Goal: Task Accomplishment & Management: Complete application form

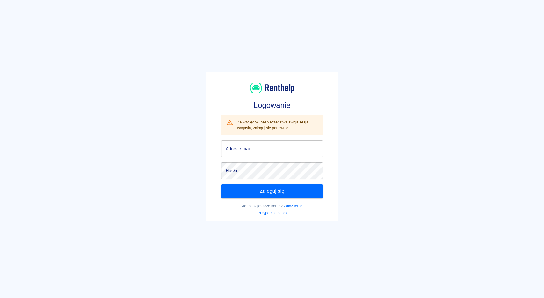
click at [264, 157] on input "Adres e-mail" at bounding box center [272, 148] width 102 height 17
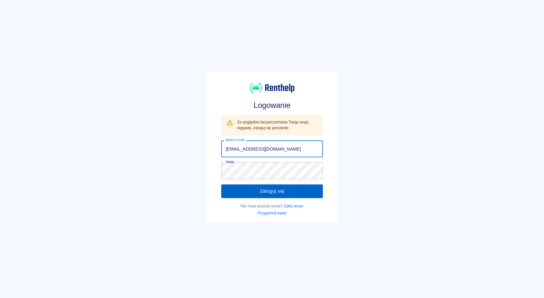
type input "[EMAIL_ADDRESS][DOMAIN_NAME]"
click at [260, 186] on button "Zaloguj się" at bounding box center [272, 190] width 102 height 13
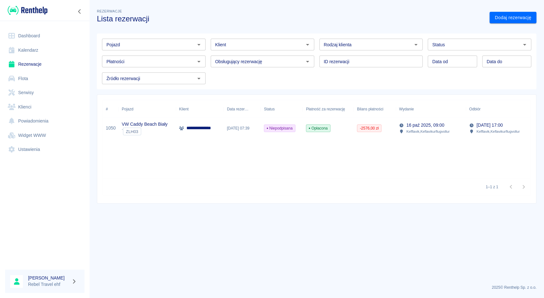
click at [37, 50] on link "Kalendarz" at bounding box center [44, 50] width 79 height 14
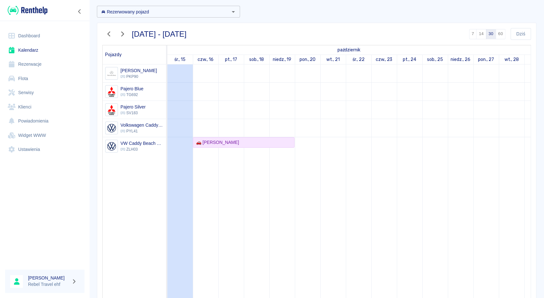
scroll to position [25, 0]
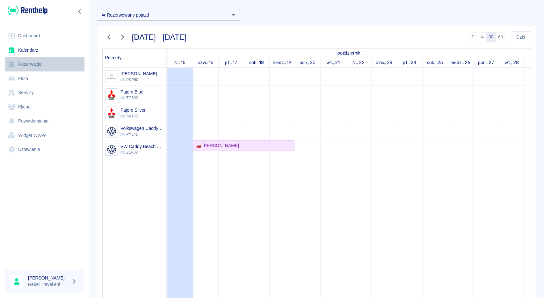
click at [32, 65] on link "Rezerwacje" at bounding box center [44, 64] width 79 height 14
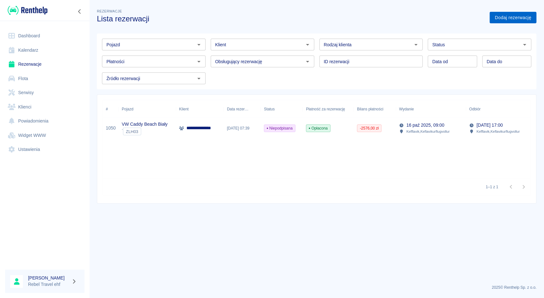
click at [509, 20] on link "Dodaj rezerwację" at bounding box center [513, 18] width 47 height 12
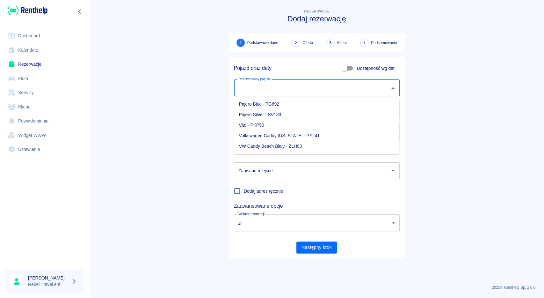
click at [279, 91] on input "Rezerwowany pojazd" at bounding box center [312, 87] width 150 height 11
click at [275, 136] on li "Volkswagen Caddy [US_STATE] - PYL41" at bounding box center [317, 135] width 166 height 11
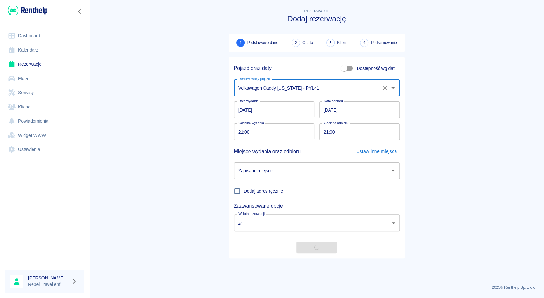
type input "Volkswagen Caddy [US_STATE] - PYL41"
click at [239, 108] on input "[DATE]" at bounding box center [274, 109] width 80 height 17
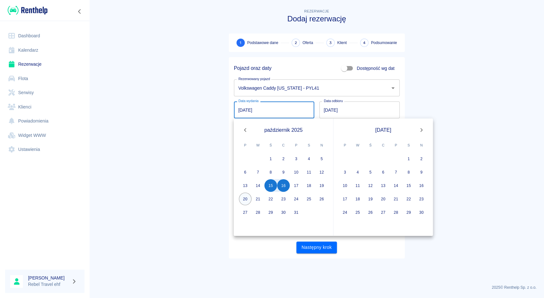
click at [246, 200] on button "20" at bounding box center [245, 199] width 13 height 13
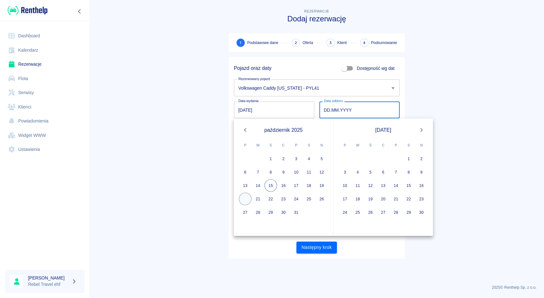
type input "[DATE]"
type input "DD.MM.YYYY"
click at [283, 202] on button "23" at bounding box center [283, 199] width 13 height 13
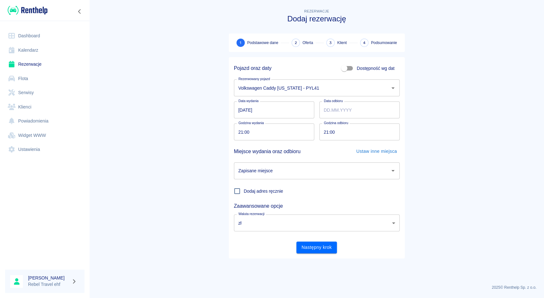
type input "[DATE]"
click at [289, 222] on body "Używamy plików Cookies, by zapewnić Ci najlepsze możliwe doświadczenie. Aby dow…" at bounding box center [272, 149] width 544 height 298
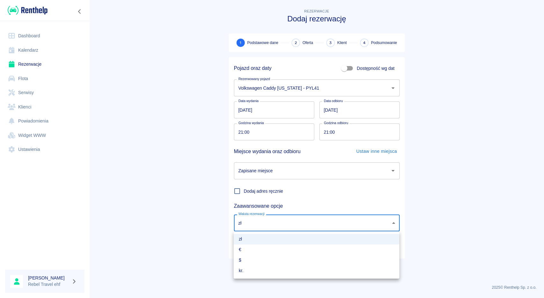
click at [289, 222] on div at bounding box center [272, 149] width 544 height 298
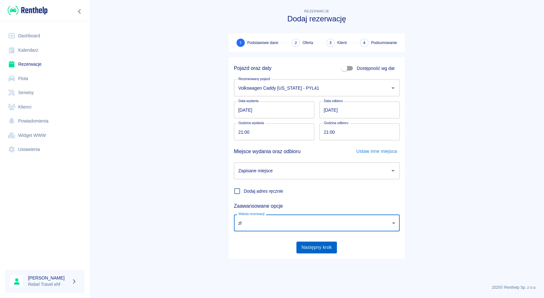
click at [315, 246] on button "Następny krok" at bounding box center [317, 247] width 40 height 12
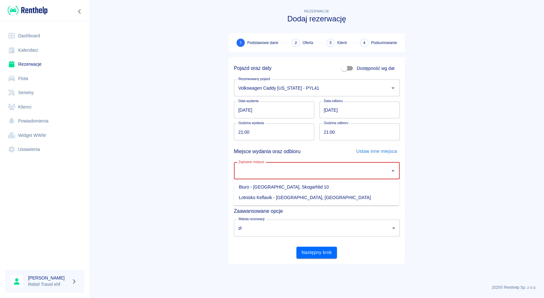
click at [315, 174] on input "Zapisane miejsce" at bounding box center [312, 170] width 150 height 11
click at [275, 185] on li "Biuro - [GEOGRAPHIC_DATA], Skogarhlid 10" at bounding box center [317, 187] width 166 height 11
type input "Biuro - [GEOGRAPHIC_DATA], Skogarhlid 10"
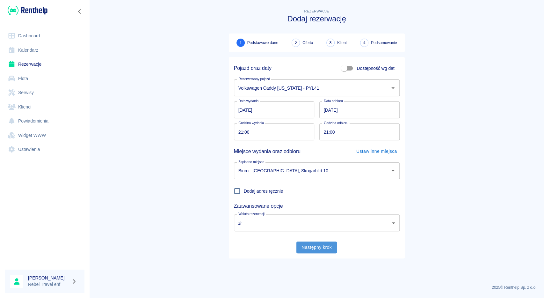
click at [327, 249] on button "Następny krok" at bounding box center [317, 247] width 40 height 12
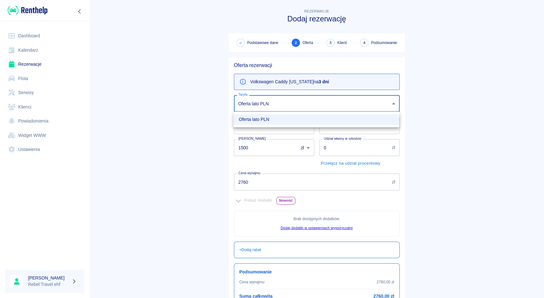
click at [341, 102] on body "Używamy plików Cookies, by zapewnić Ci najlepsze możliwe doświadczenie. Aby dow…" at bounding box center [272, 149] width 544 height 298
click at [341, 102] on div at bounding box center [272, 149] width 544 height 298
